Goal: Task Accomplishment & Management: Use online tool/utility

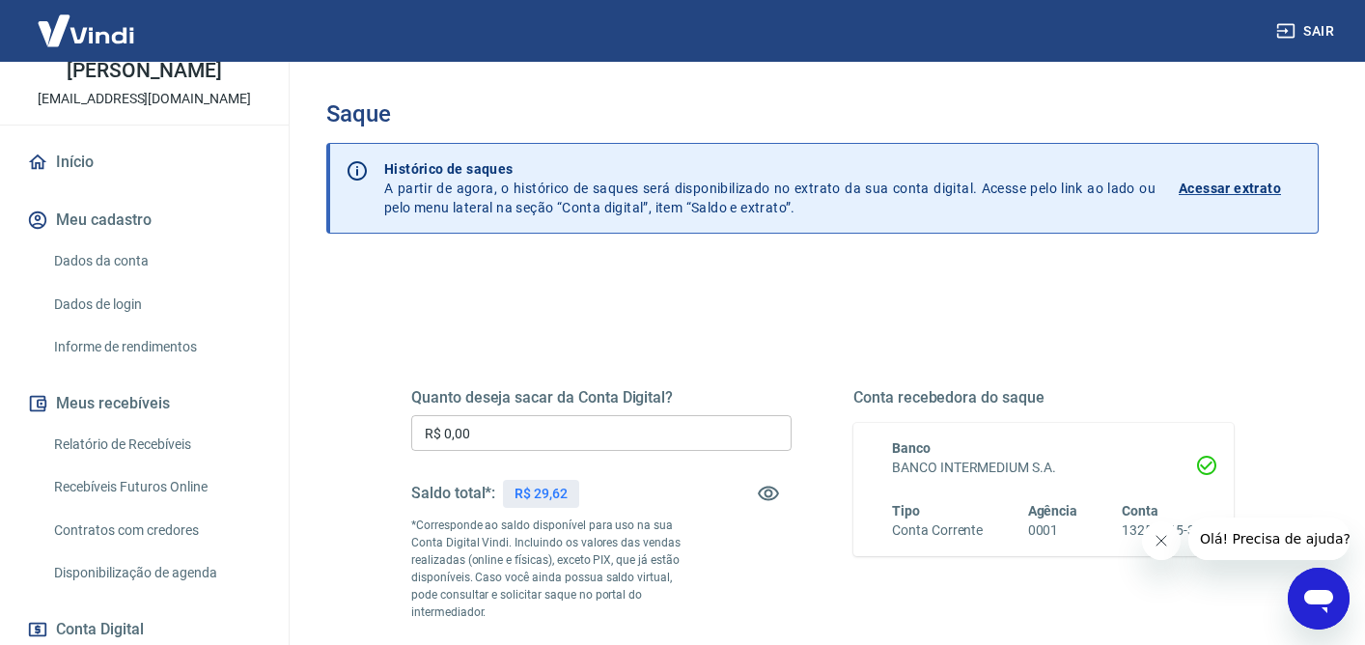
scroll to position [103, 0]
click at [138, 449] on link "Relatório de Recebíveis" at bounding box center [155, 443] width 219 height 40
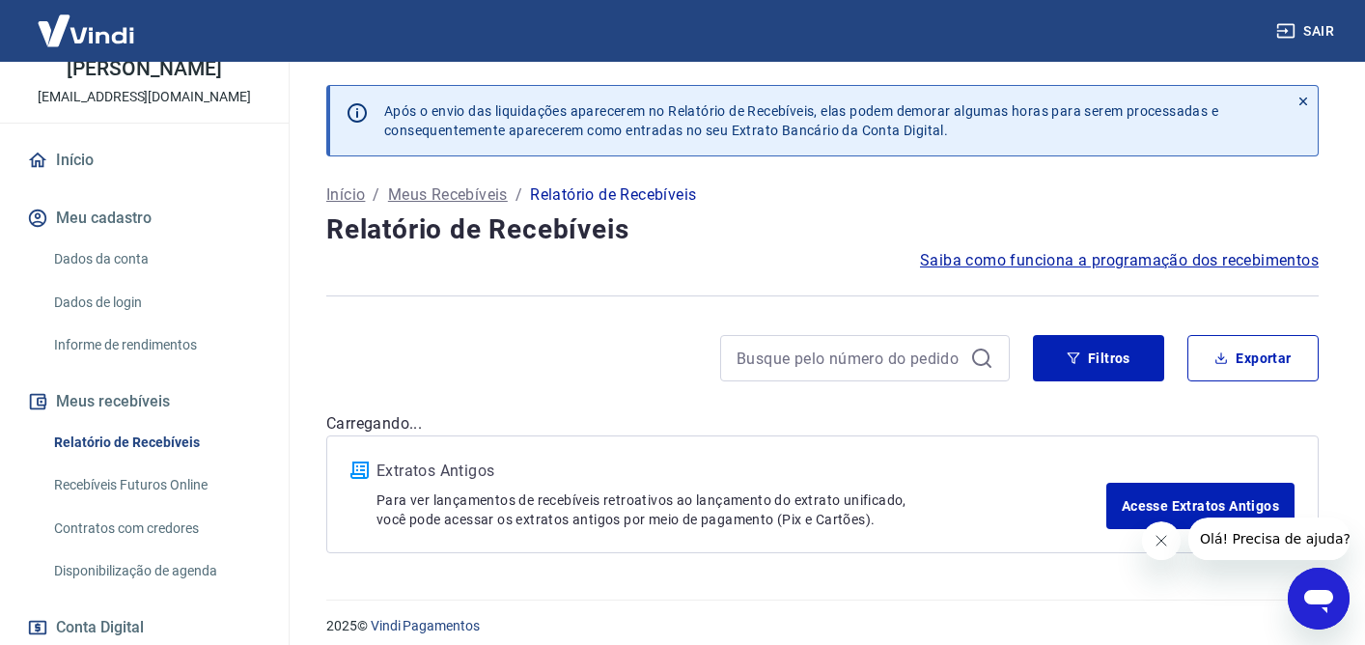
click at [123, 487] on link "Recebíveis Futuros Online" at bounding box center [155, 485] width 219 height 40
